Goal: Find specific page/section: Find specific page/section

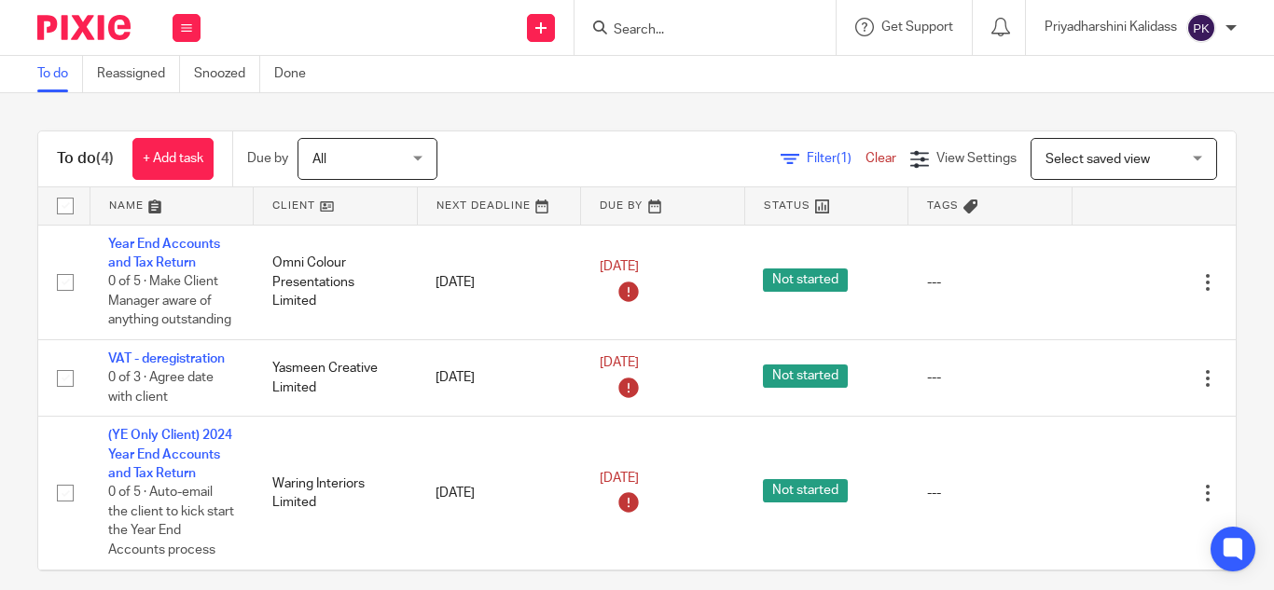
click at [647, 34] on input "Search" at bounding box center [696, 30] width 168 height 17
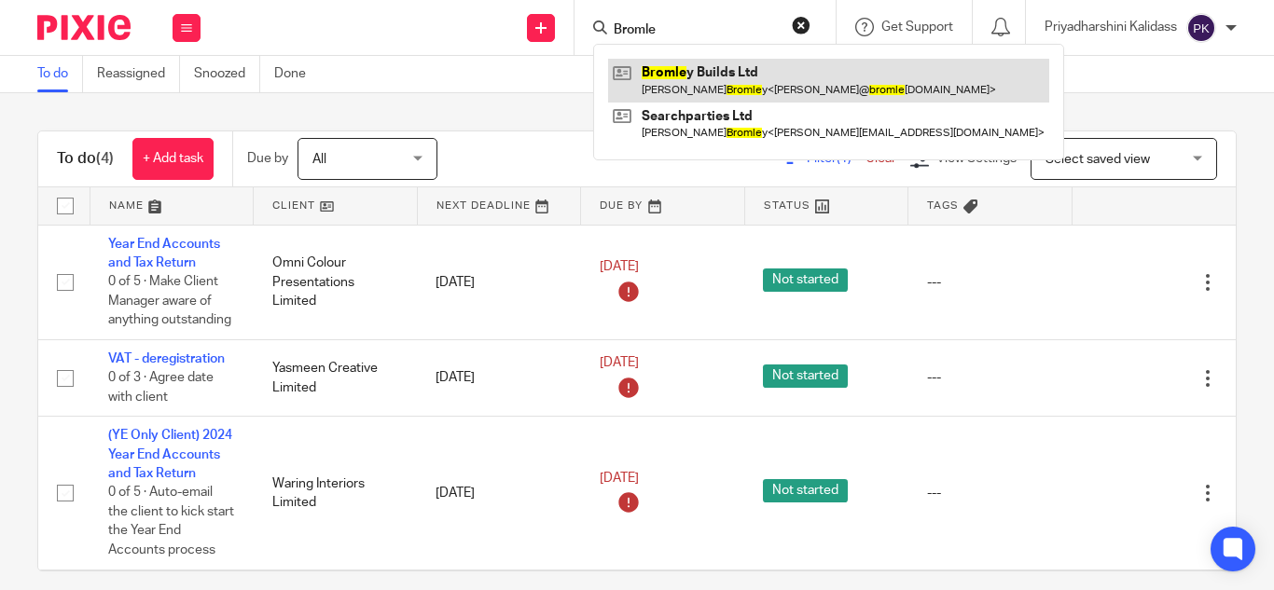
type input "Bromle"
click at [730, 76] on link at bounding box center [828, 80] width 441 height 43
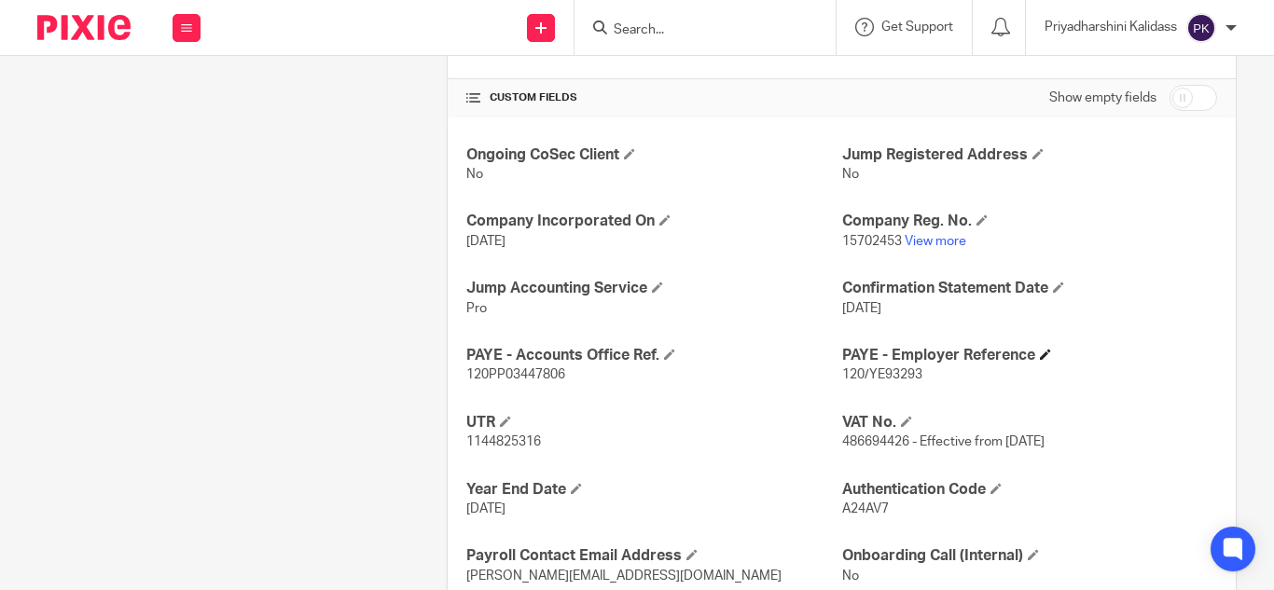
scroll to position [622, 0]
click at [920, 236] on link "View more" at bounding box center [936, 240] width 62 height 13
click at [646, 29] on input "Search" at bounding box center [696, 30] width 168 height 17
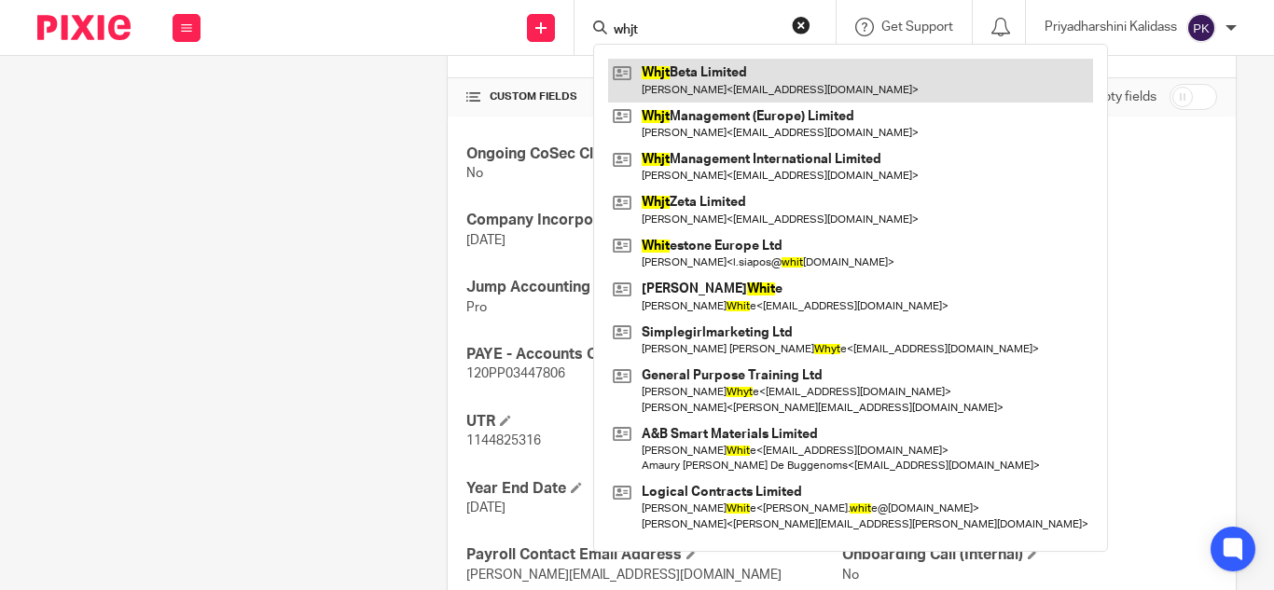
type input "whjt"
click at [720, 94] on link at bounding box center [850, 80] width 485 height 43
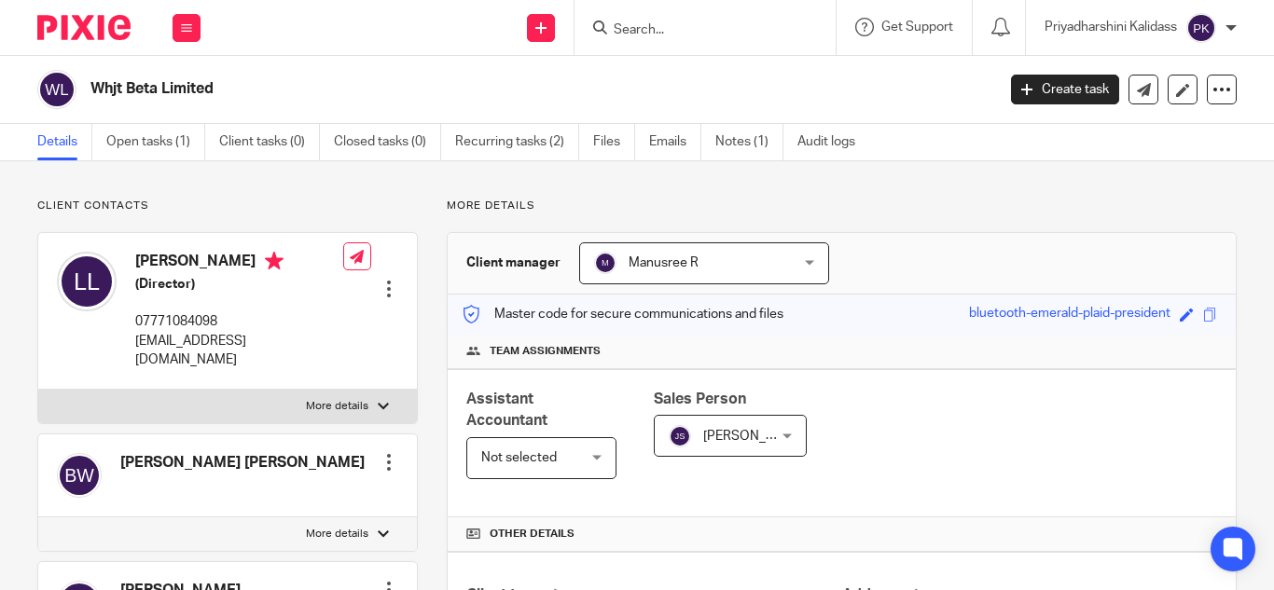
scroll to position [437, 0]
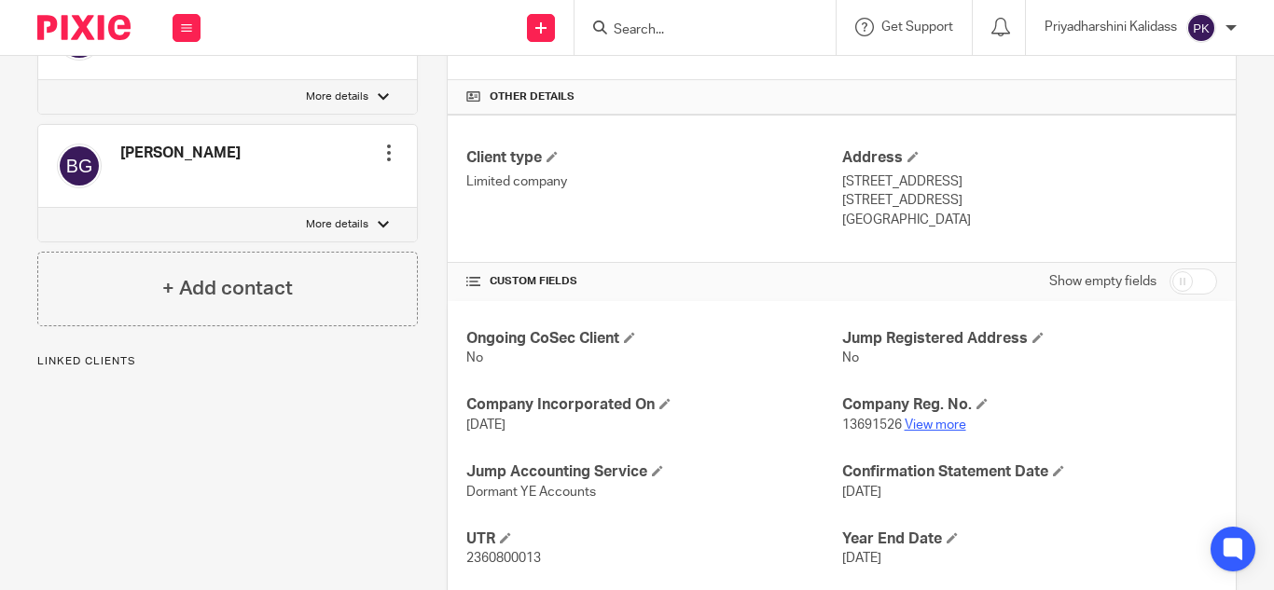
click at [925, 423] on link "View more" at bounding box center [936, 425] width 62 height 13
click at [628, 33] on input "Search" at bounding box center [696, 30] width 168 height 17
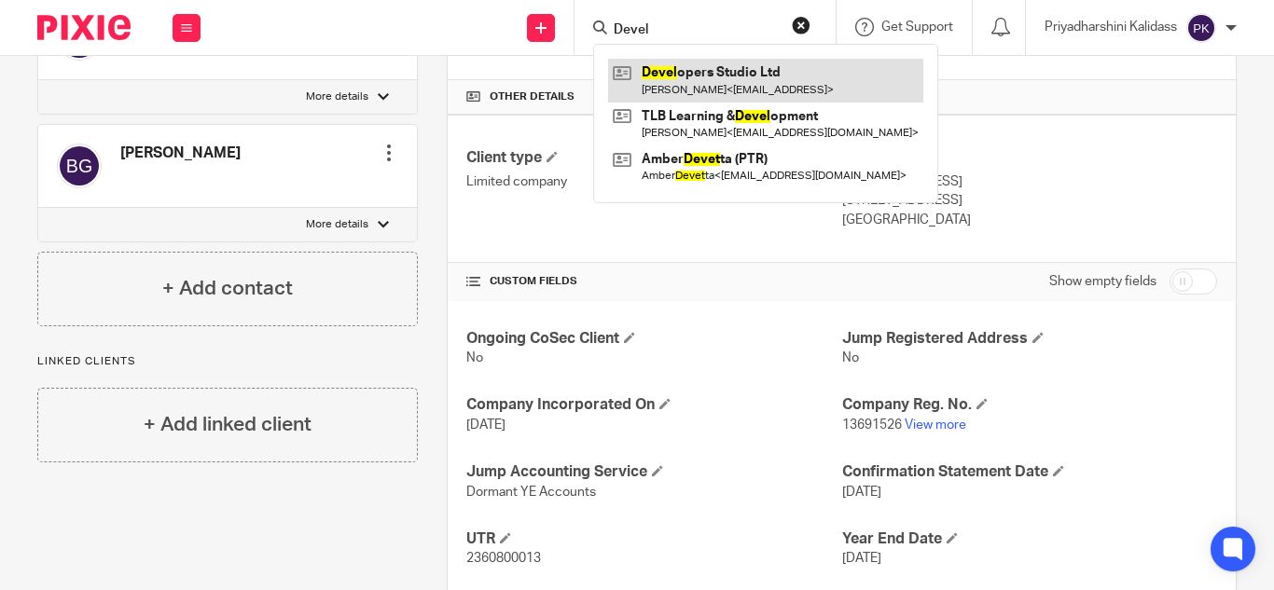
type input "Devel"
click at [680, 68] on link at bounding box center [765, 80] width 315 height 43
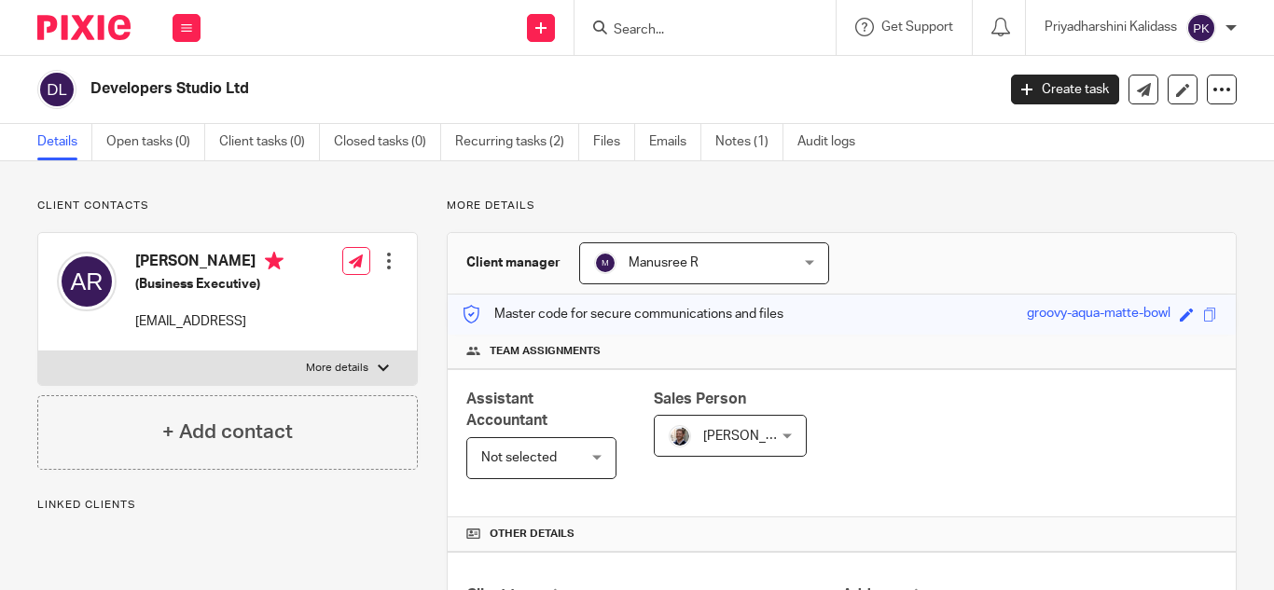
scroll to position [423, 0]
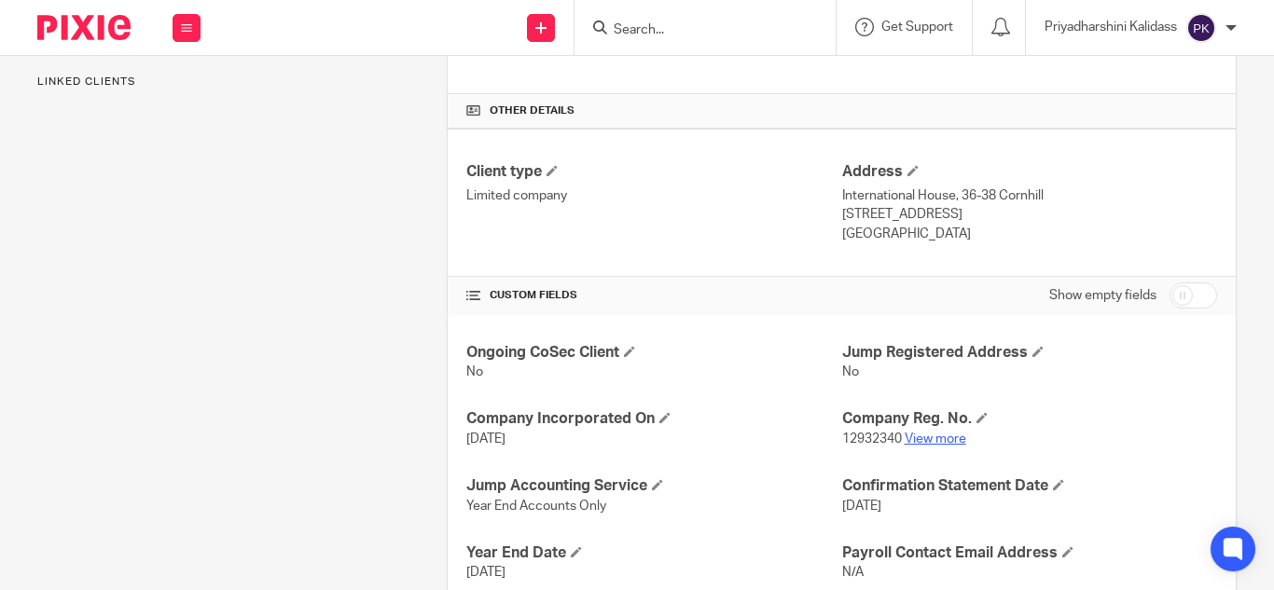
click at [938, 439] on link "View more" at bounding box center [936, 439] width 62 height 13
click at [624, 34] on input "Search" at bounding box center [696, 30] width 168 height 17
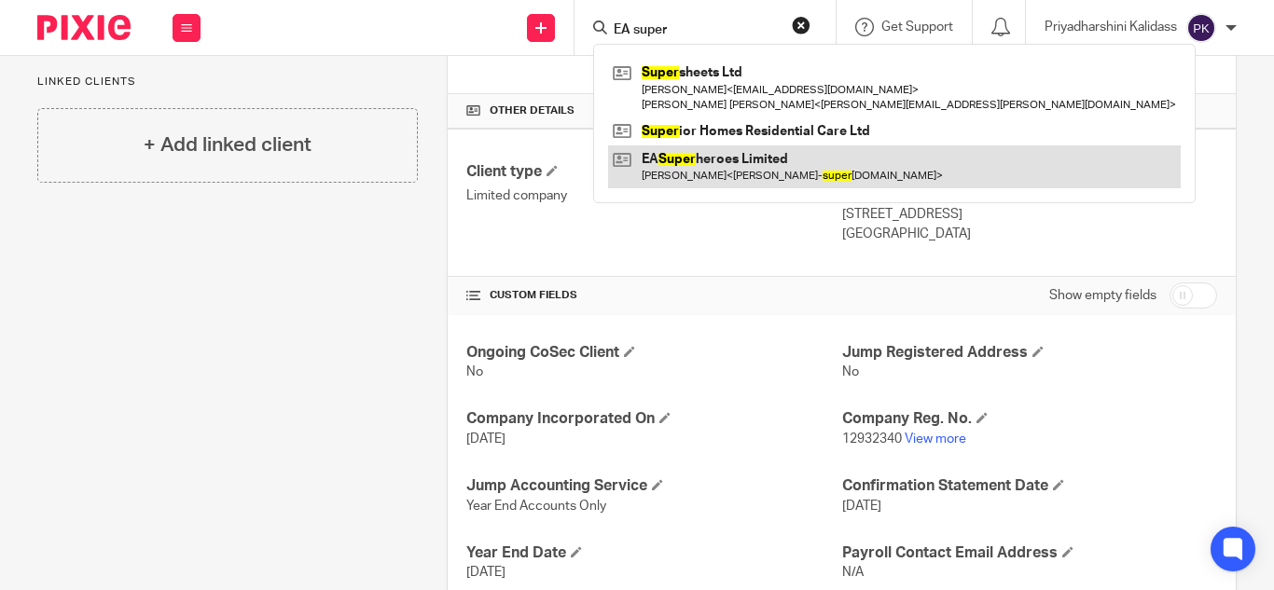
type input "EA super"
click at [717, 166] on link at bounding box center [894, 166] width 573 height 43
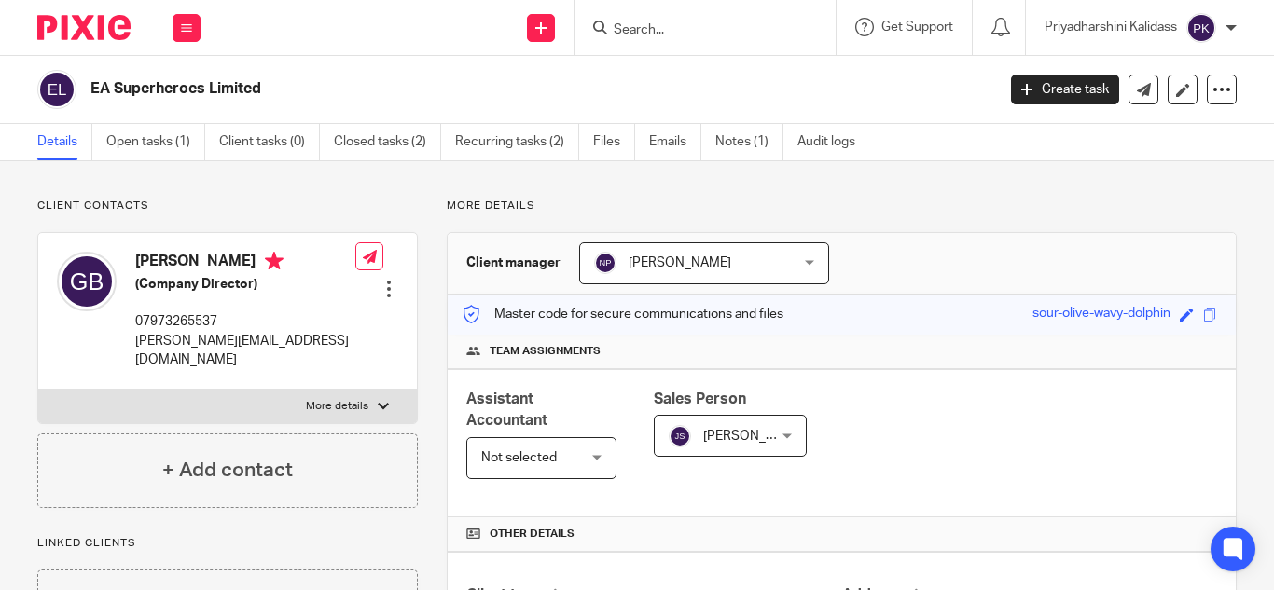
scroll to position [582, 0]
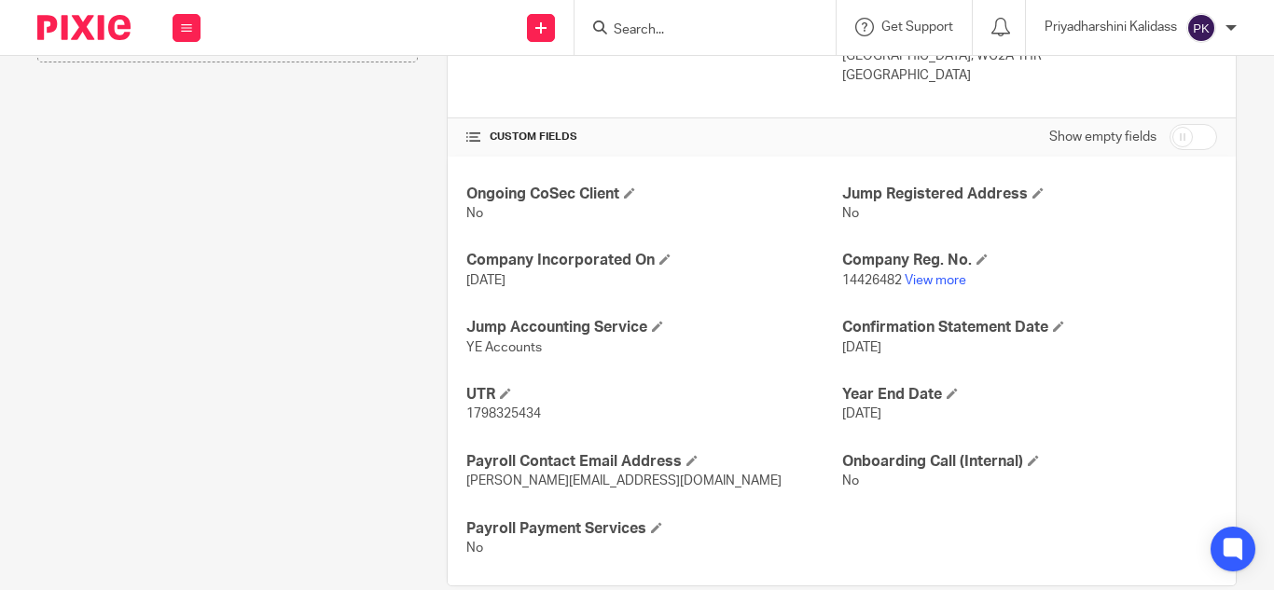
click at [658, 29] on input "Search" at bounding box center [696, 30] width 168 height 17
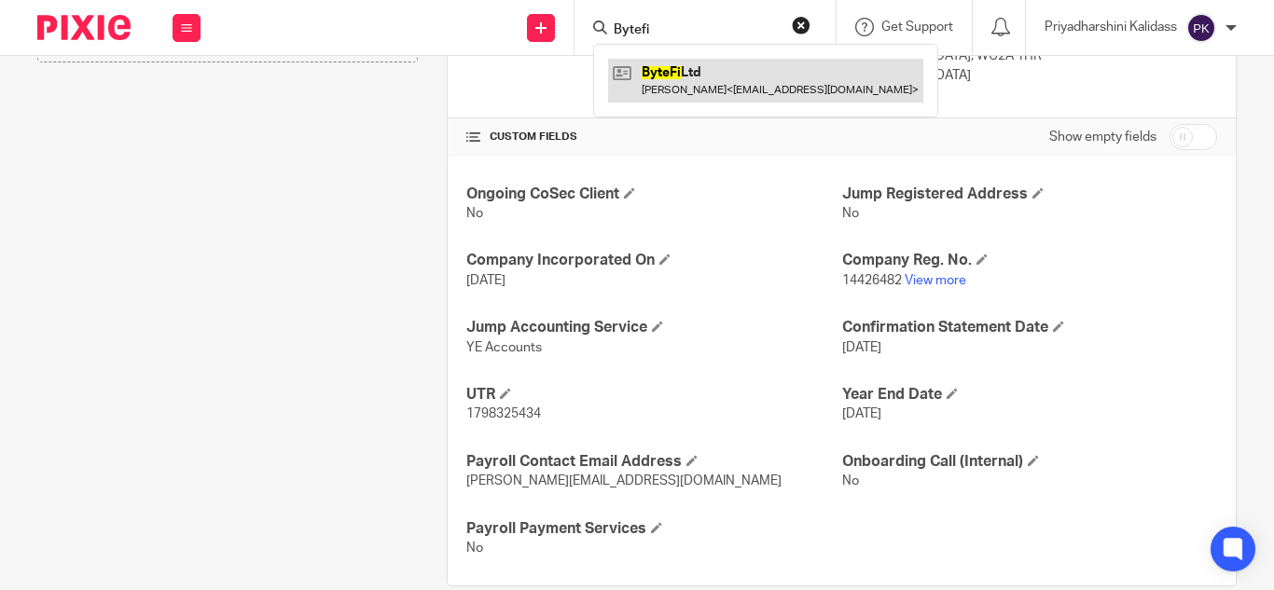
type input "Bytefi"
click at [696, 78] on link at bounding box center [765, 80] width 315 height 43
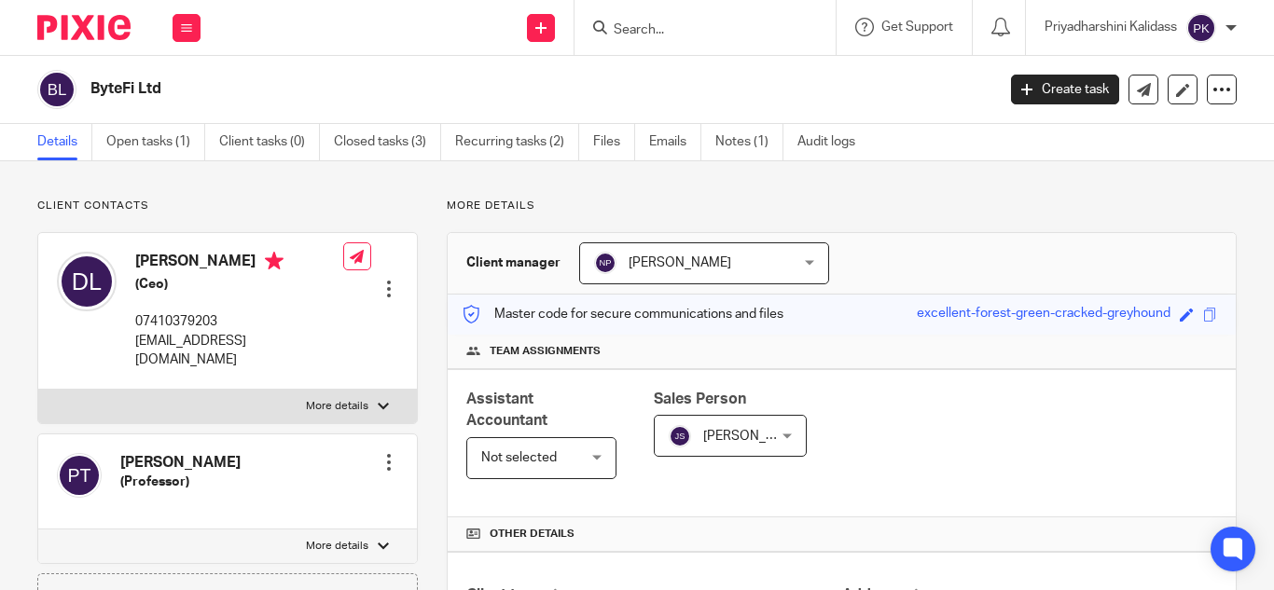
scroll to position [614, 0]
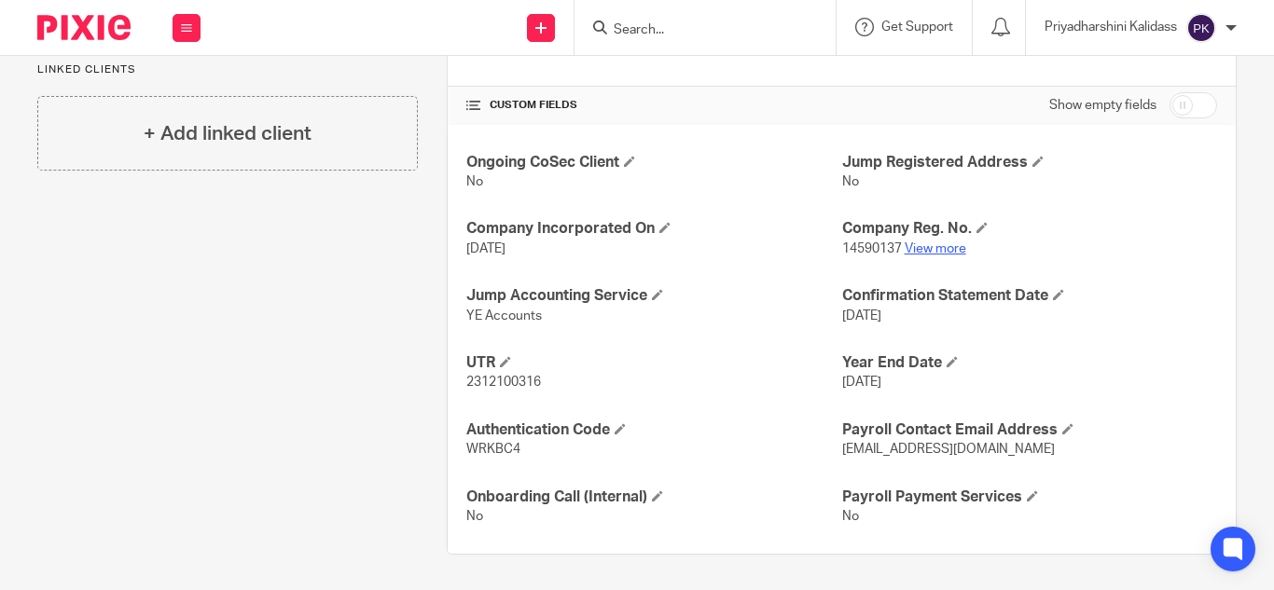
click at [918, 251] on link "View more" at bounding box center [936, 248] width 62 height 13
click at [685, 29] on input "Search" at bounding box center [696, 30] width 168 height 17
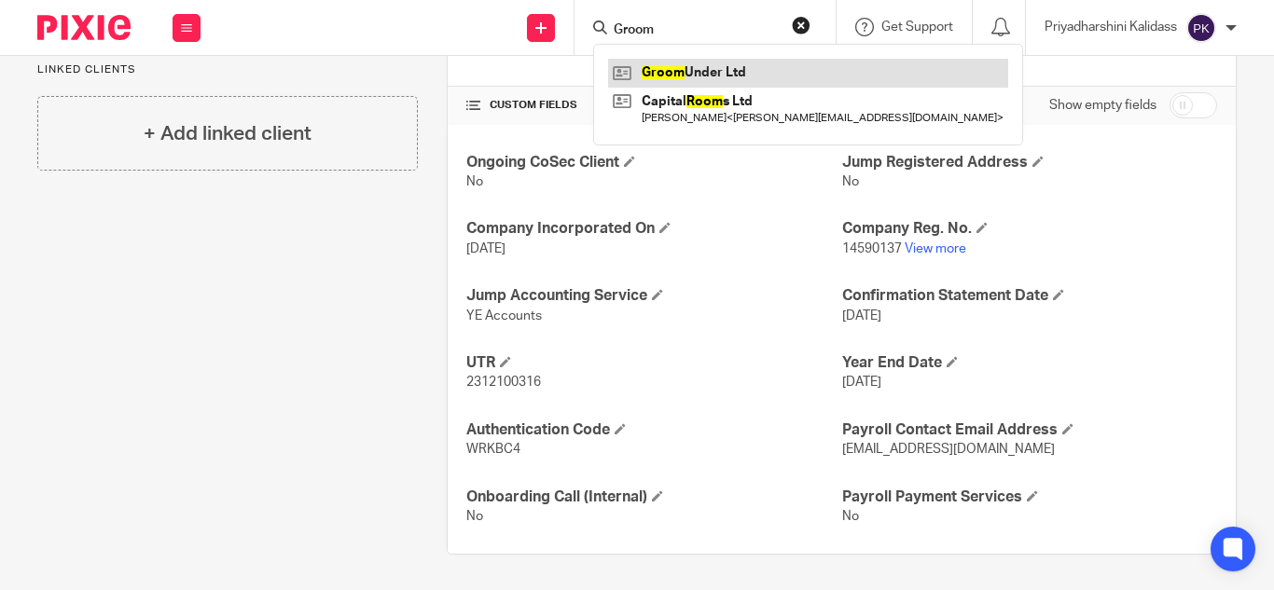
type input "Groom"
click at [715, 71] on link at bounding box center [808, 73] width 400 height 28
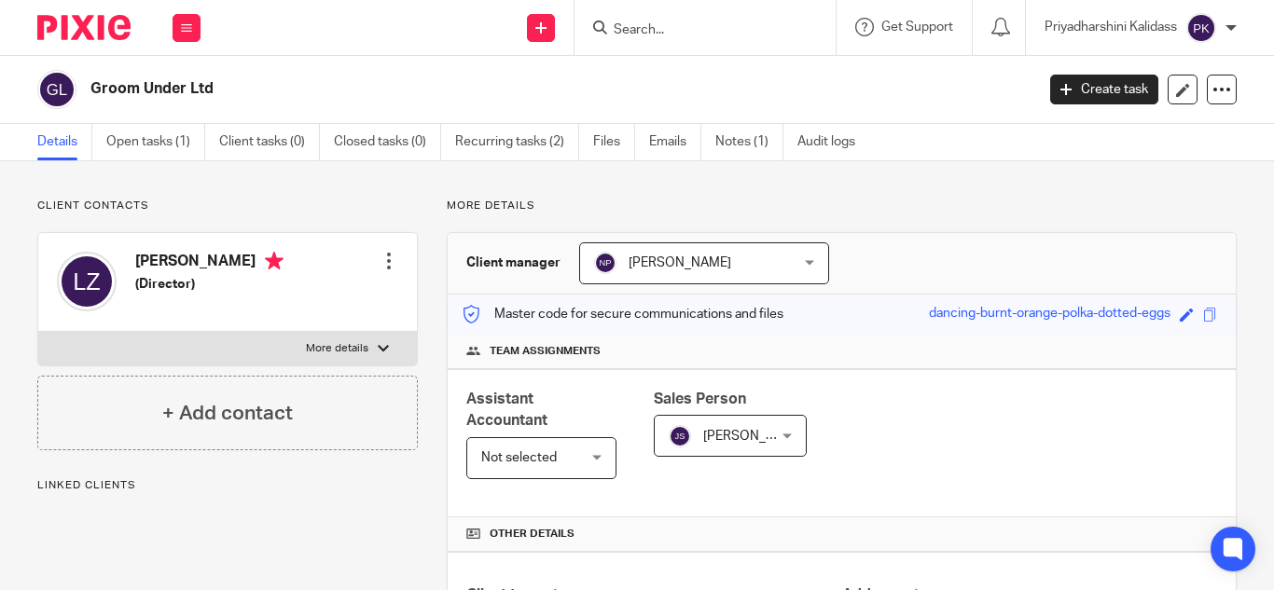
scroll to position [351, 0]
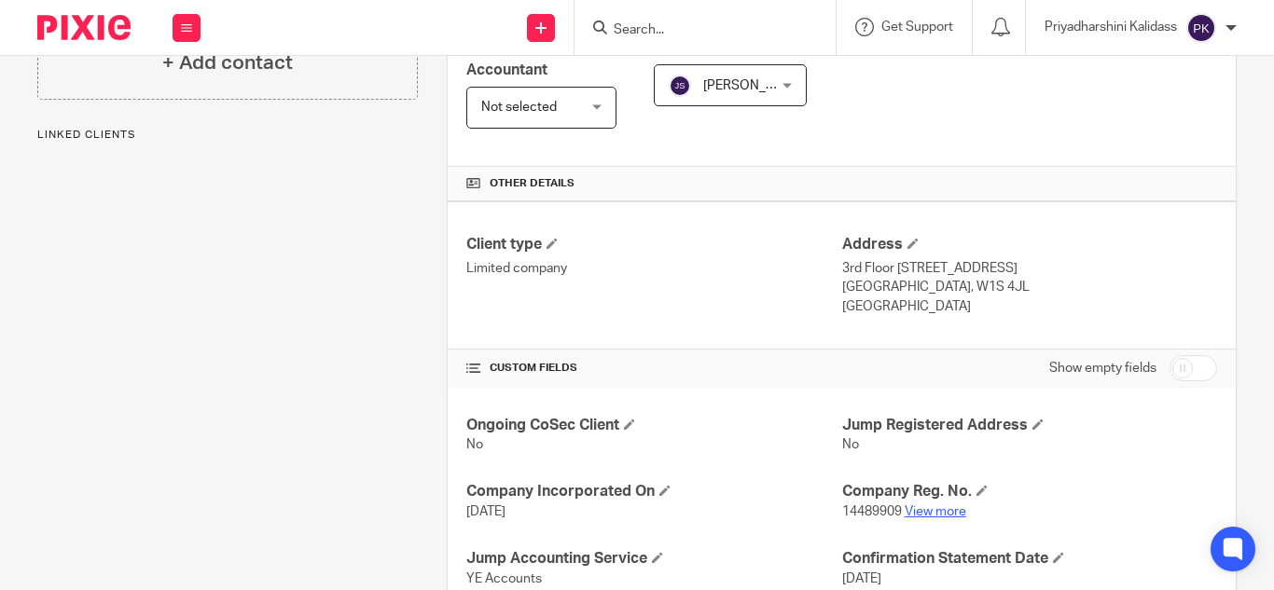
click at [908, 508] on link "View more" at bounding box center [936, 511] width 62 height 13
click at [662, 32] on input "Search" at bounding box center [696, 30] width 168 height 17
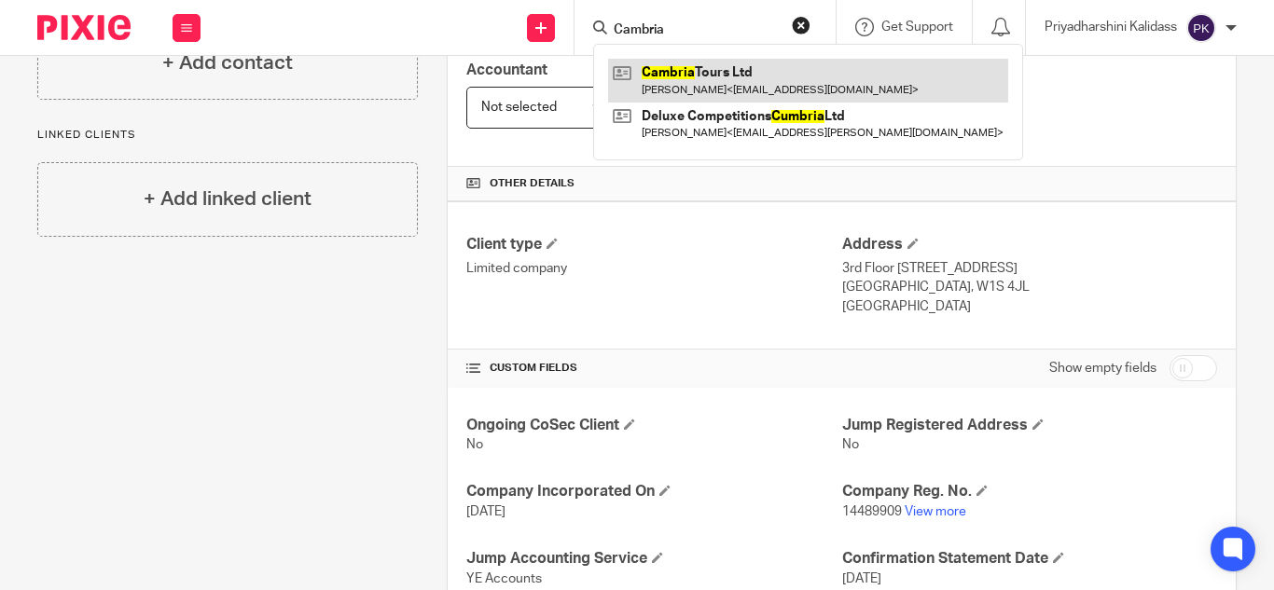
type input "Cambria"
click at [699, 88] on link at bounding box center [808, 80] width 400 height 43
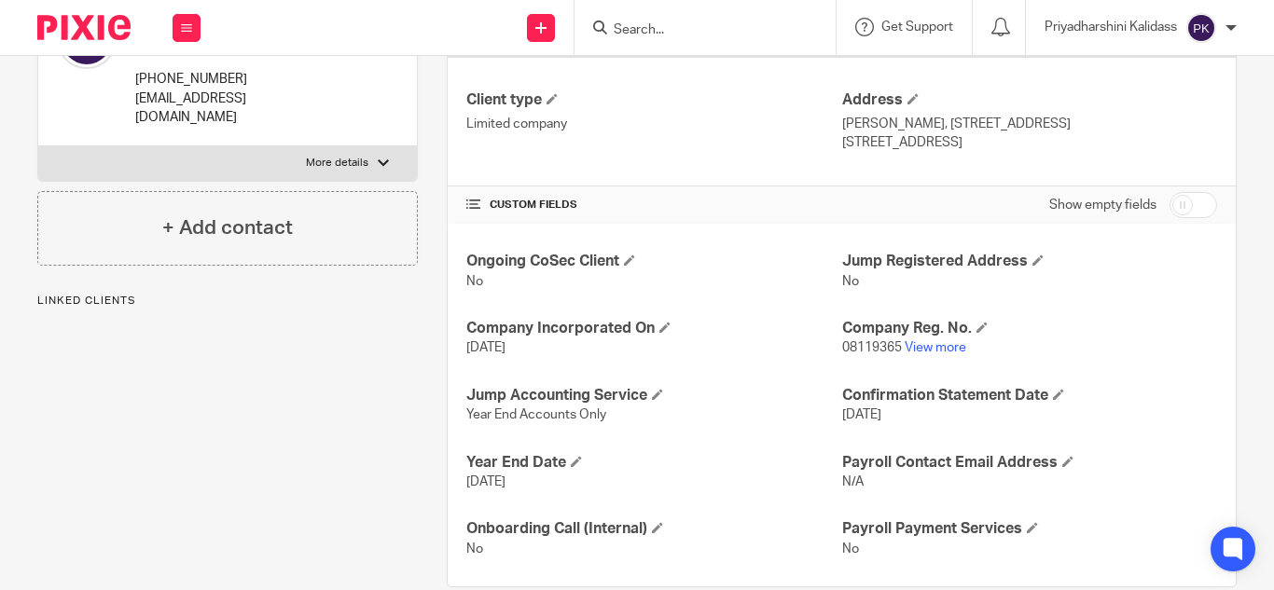
scroll to position [508, 0]
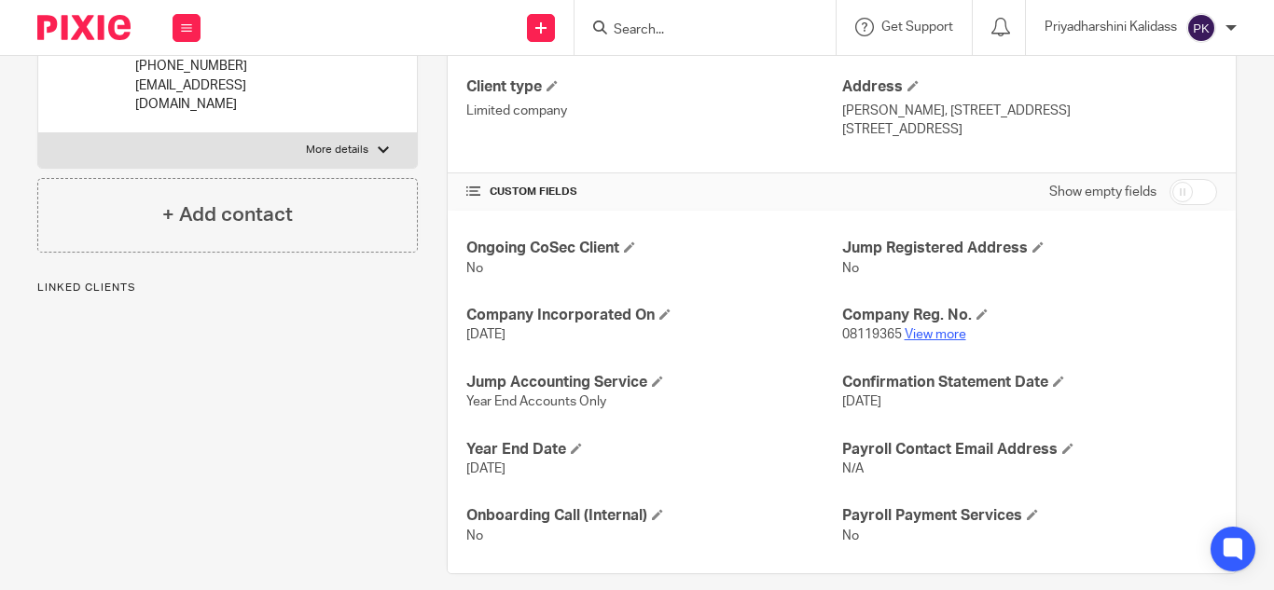
click at [938, 336] on link "View more" at bounding box center [936, 334] width 62 height 13
